Goal: Task Accomplishment & Management: Manage account settings

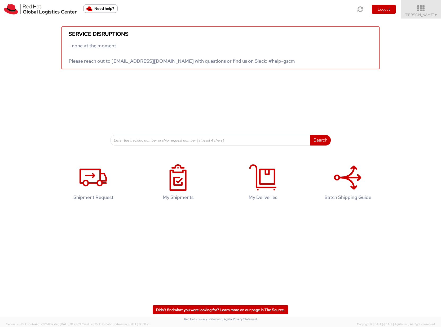
click at [428, 16] on span "Sona Mala ▼" at bounding box center [420, 14] width 33 height 5
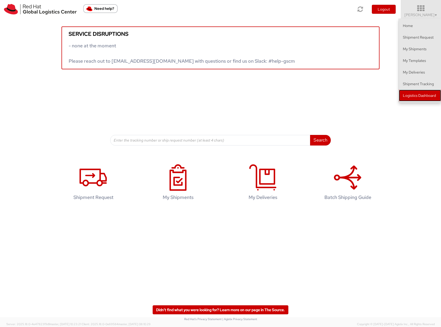
click at [418, 96] on link "Logistics Dashboard" at bounding box center [419, 96] width 42 height 12
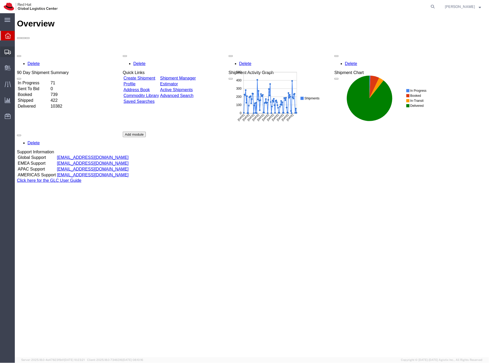
click at [5, 53] on icon at bounding box center [8, 52] width 6 height 5
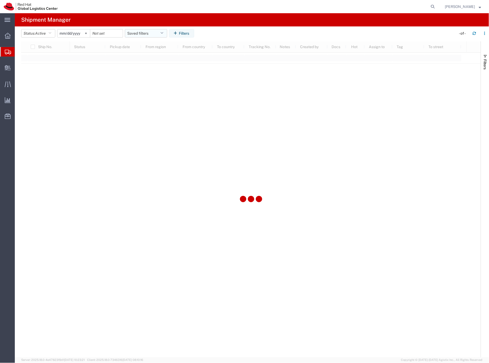
click at [136, 33] on button "Saved filters" at bounding box center [146, 33] width 42 height 8
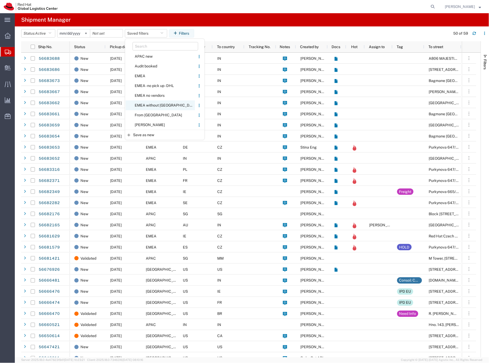
click at [152, 105] on span "EMEA without [GEOGRAPHIC_DATA]" at bounding box center [160, 106] width 69 height 10
type input "[DATE]"
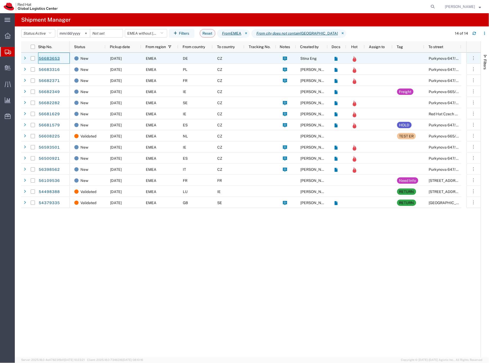
click at [54, 58] on link "56683653" at bounding box center [49, 59] width 22 height 8
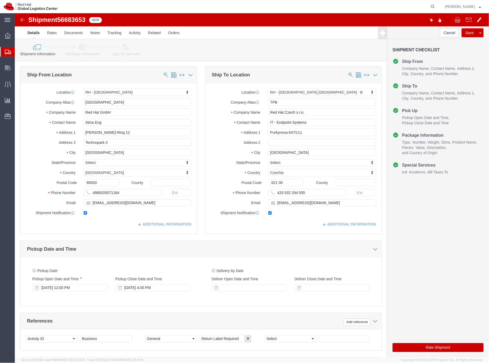
select select "37988"
select select "38036"
click icon
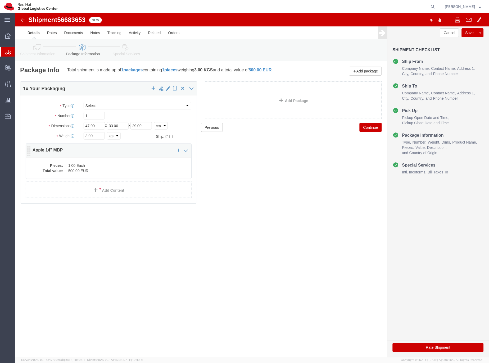
click dd "1.00 Each"
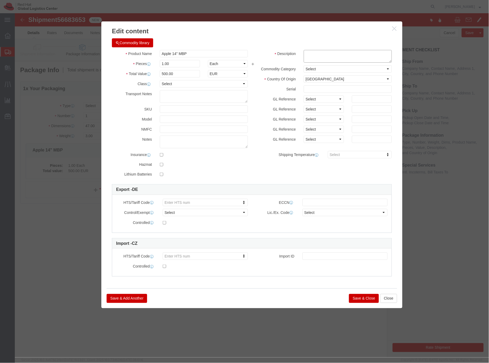
click textarea
click textarea "Laptop"
type textarea "Laptop"
click button "Save & Close"
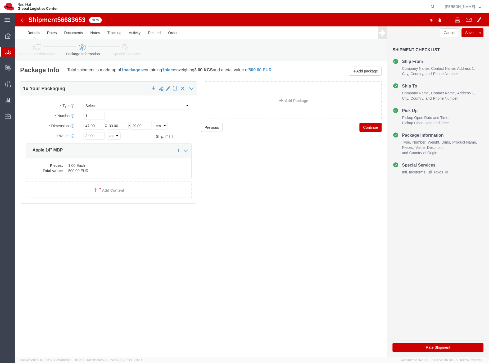
click link "Special Services"
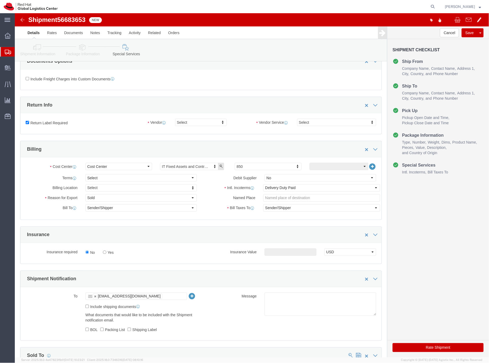
scroll to position [109, 0]
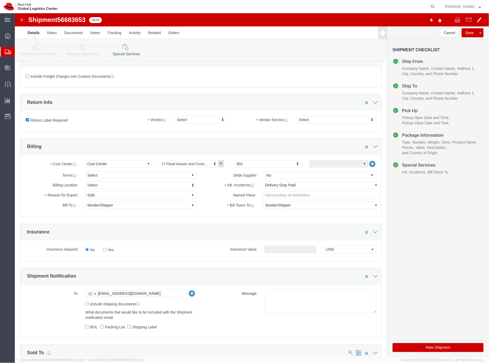
click button "Rate Shipment"
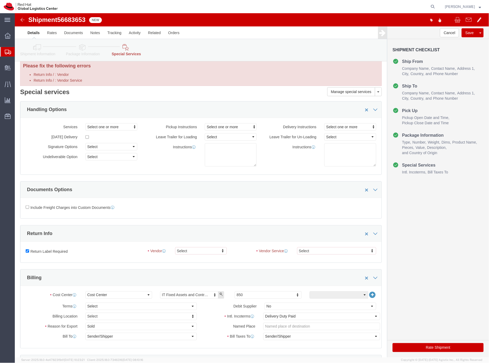
scroll to position [0, 0]
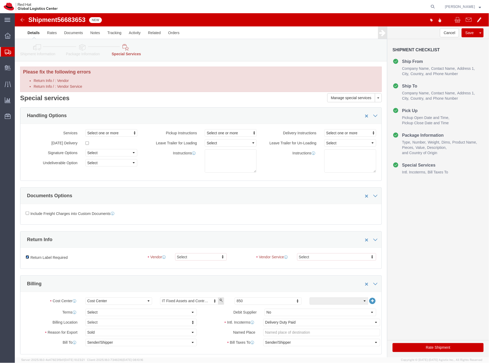
drag, startPoint x: 13, startPoint y: 244, endPoint x: 33, endPoint y: 247, distance: 19.8
click input "Return Label Required"
checkbox input "false"
click button "Rate Shipment"
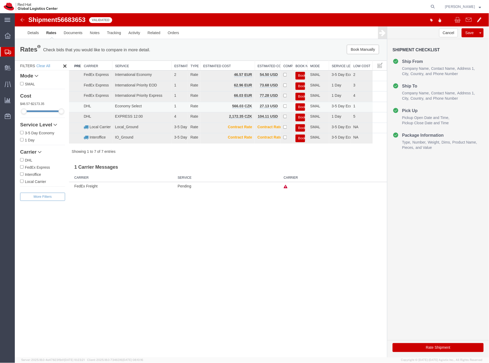
click at [300, 106] on button "Book" at bounding box center [300, 107] width 10 height 8
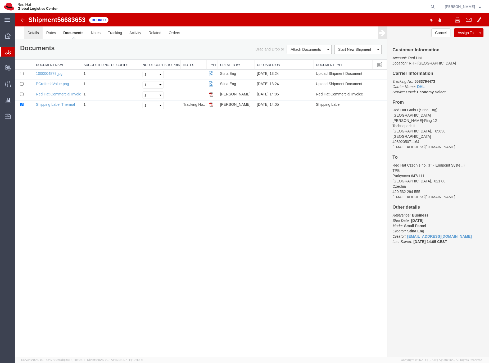
click at [34, 33] on link "Details" at bounding box center [33, 32] width 19 height 13
click at [15, 13] on div at bounding box center [15, 13] width 0 height 0
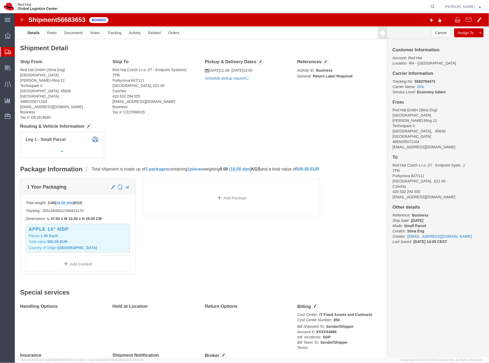
click link "Schedule pickup request"
drag, startPoint x: 409, startPoint y: 136, endPoint x: 375, endPoint y: 135, distance: 33.6
click div "Customer Information Account: Red Hat Location: RH - [GEOGRAPHIC_DATA] Carrier …"
copy address "[EMAIL_ADDRESS][DOMAIN_NAME]"
click link "Documents"
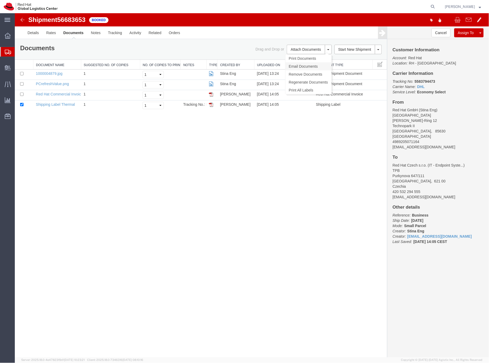
click at [298, 66] on link "Email Documents" at bounding box center [308, 66] width 46 height 8
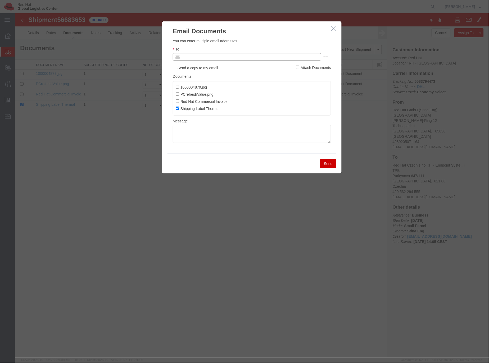
click at [214, 58] on input "text" at bounding box center [211, 56] width 62 height 7
paste input "[EMAIL_ADDRESS][DOMAIN_NAME]"
type input "[EMAIL_ADDRESS][DOMAIN_NAME]"
click at [188, 132] on textarea at bounding box center [252, 134] width 158 height 18
paste textarea "Hi A, please find the label for your shipment to B attached to this email. Plea…"
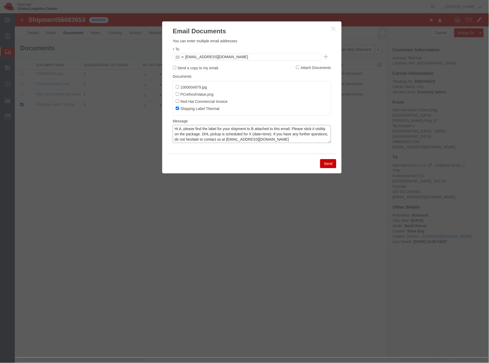
click at [182, 130] on textarea "Hi A, please find the label for your shipment to B attached to this email. Plea…" at bounding box center [252, 134] width 158 height 18
click at [181, 129] on textarea "Hi A, please find the label for your shipment to B attached to this email. Plea…" at bounding box center [252, 134] width 158 height 18
click at [260, 129] on textarea "Hi [PERSON_NAME], please find the label for your shipment to B attached to this…" at bounding box center [252, 134] width 158 height 18
click at [273, 133] on textarea "Hi [PERSON_NAME], please find the label for your shipment to [GEOGRAPHIC_DATA],…" at bounding box center [252, 134] width 158 height 18
click at [306, 135] on textarea "Hi [PERSON_NAME], please find the label for your shipment to [GEOGRAPHIC_DATA],…" at bounding box center [252, 134] width 158 height 18
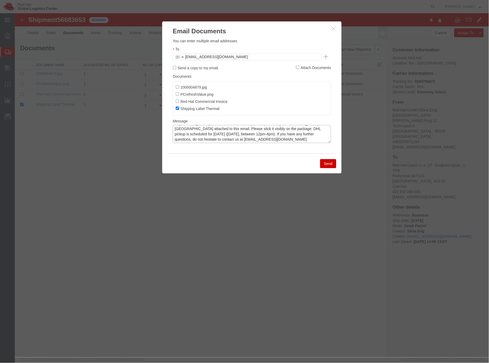
scroll to position [8, 0]
type textarea "Hi [PERSON_NAME], please find the label for your shipment to [GEOGRAPHIC_DATA],…"
drag, startPoint x: 325, startPoint y: 164, endPoint x: 322, endPoint y: 160, distance: 4.8
click at [325, 164] on button "Send" at bounding box center [328, 163] width 16 height 9
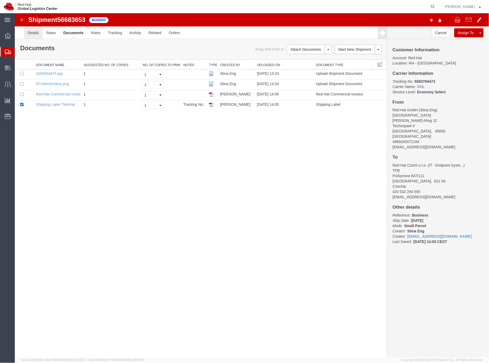
click at [32, 32] on link "Details" at bounding box center [33, 32] width 19 height 13
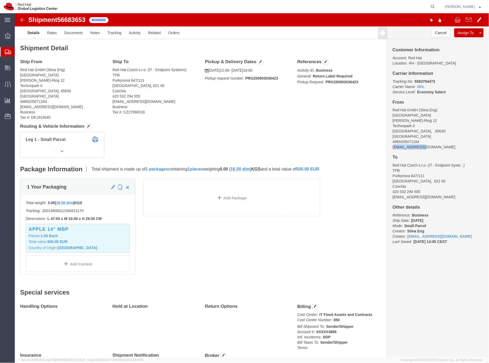
drag, startPoint x: 415, startPoint y: 135, endPoint x: 377, endPoint y: 134, distance: 38.1
click address "Red Hat GmbH (Stina Eng) MUNICH [PERSON_NAME]-von-Siemens-[GEOGRAPHIC_DATA] 498…"
